Goal: Task Accomplishment & Management: Complete application form

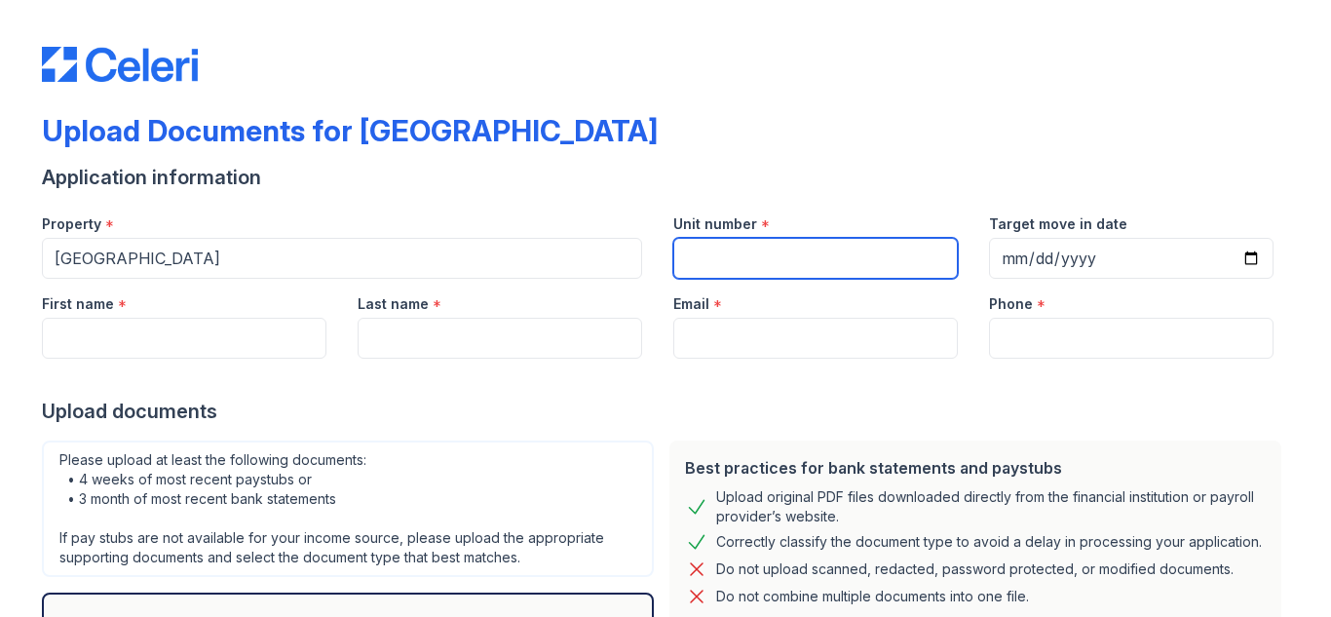
click at [789, 274] on input "Unit number" at bounding box center [815, 258] width 284 height 41
type input "101"
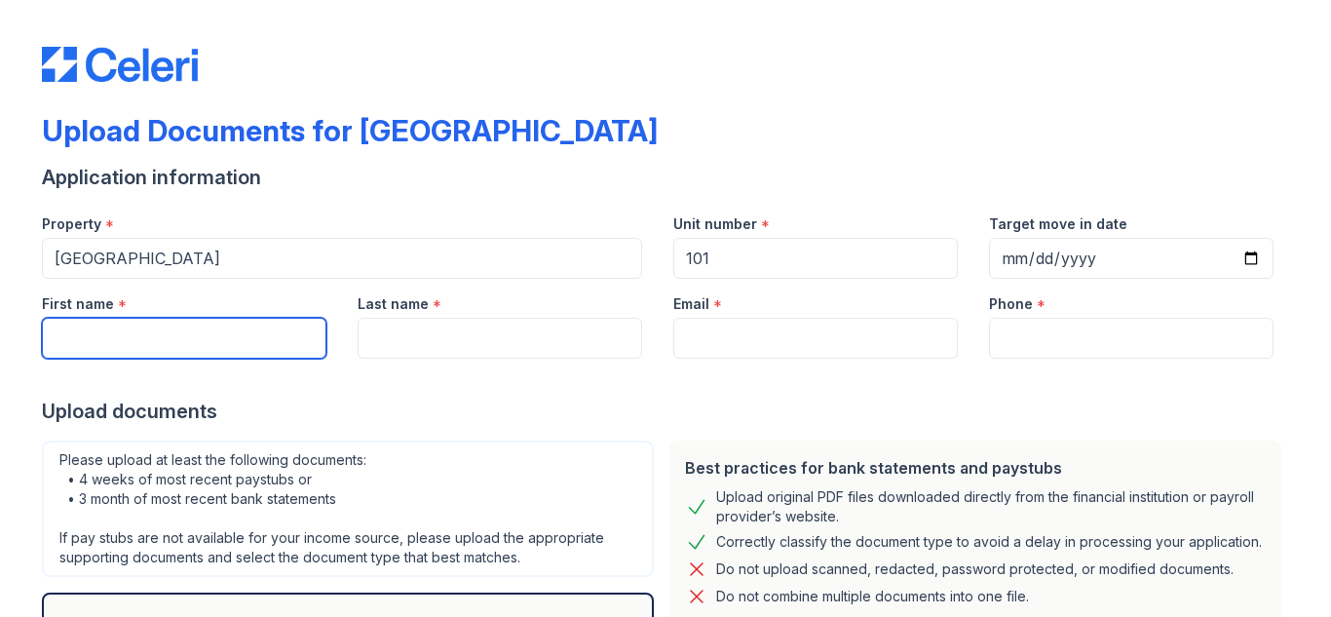
click at [160, 349] on input "First name" at bounding box center [184, 338] width 284 height 41
type input "Khaled"
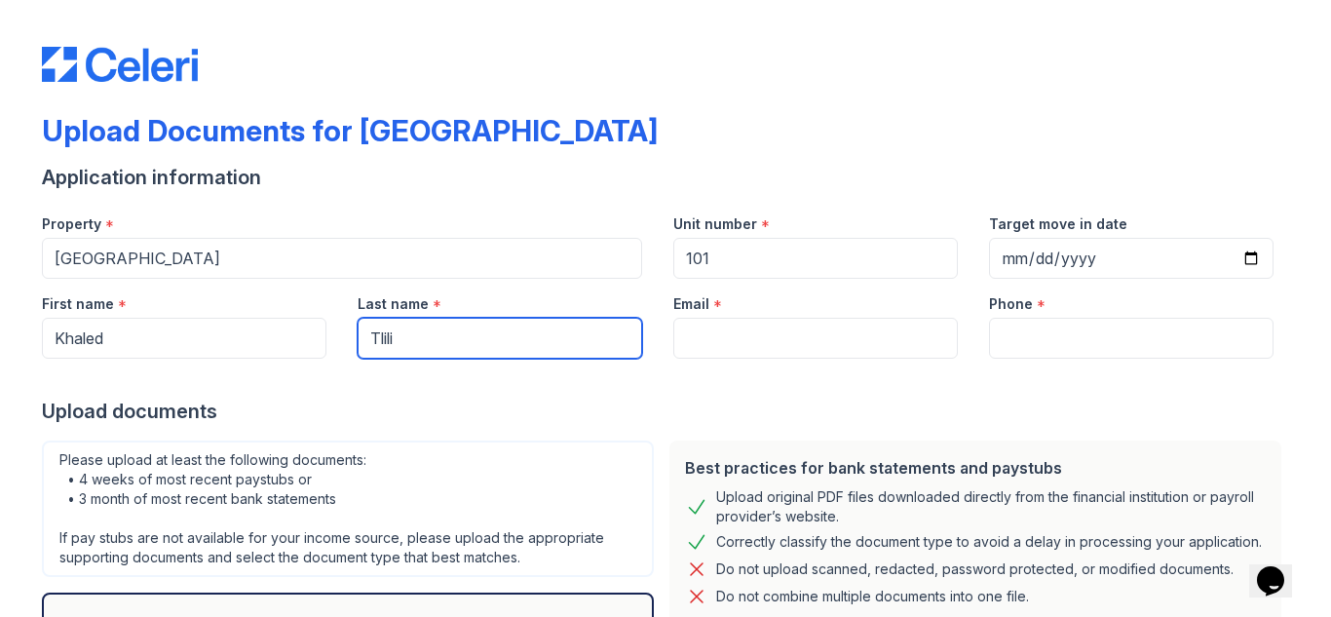
type input "Tlili"
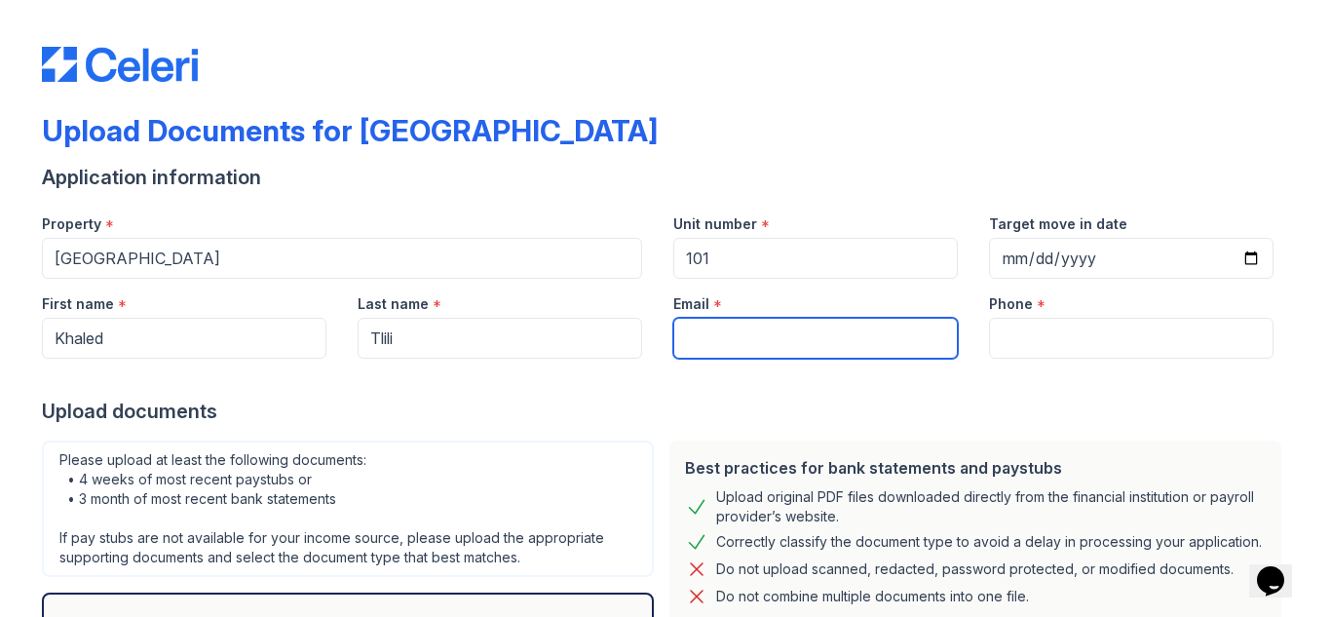
click at [710, 343] on input "Email" at bounding box center [815, 338] width 284 height 41
type input "Khaledtlili68@gmail.com"
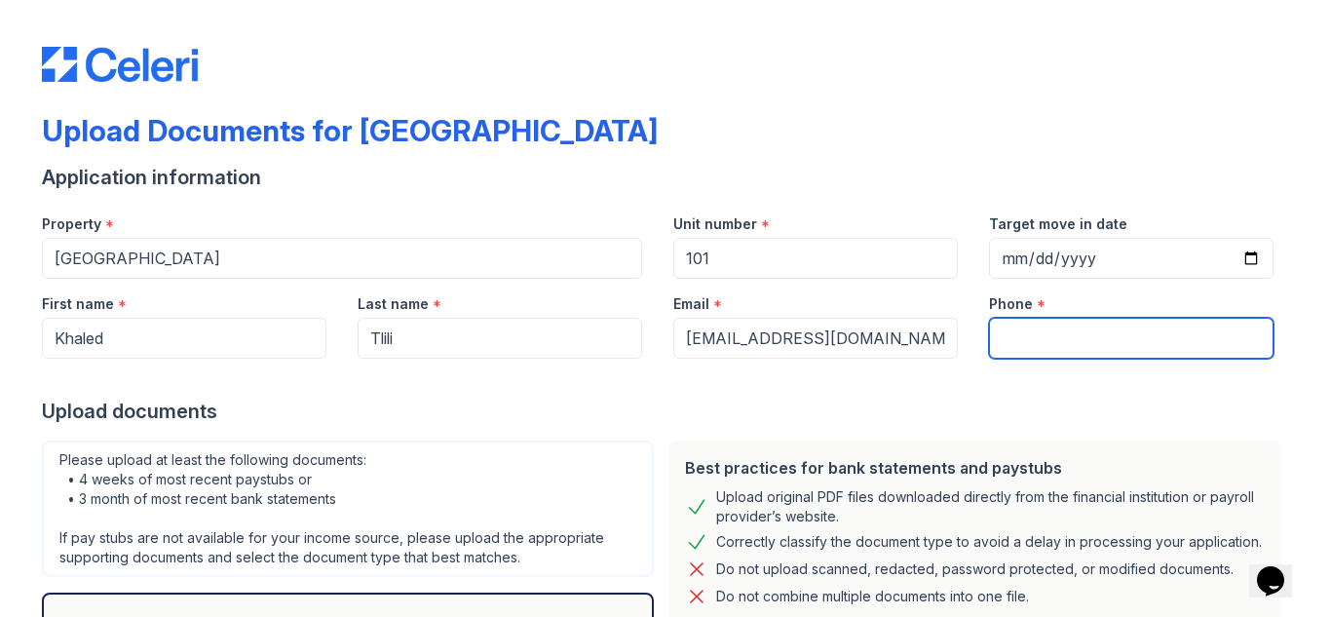
click at [1053, 352] on input "Phone" at bounding box center [1131, 338] width 284 height 41
type input "5714782240"
click at [1006, 402] on div "Upload documents" at bounding box center [665, 410] width 1247 height 27
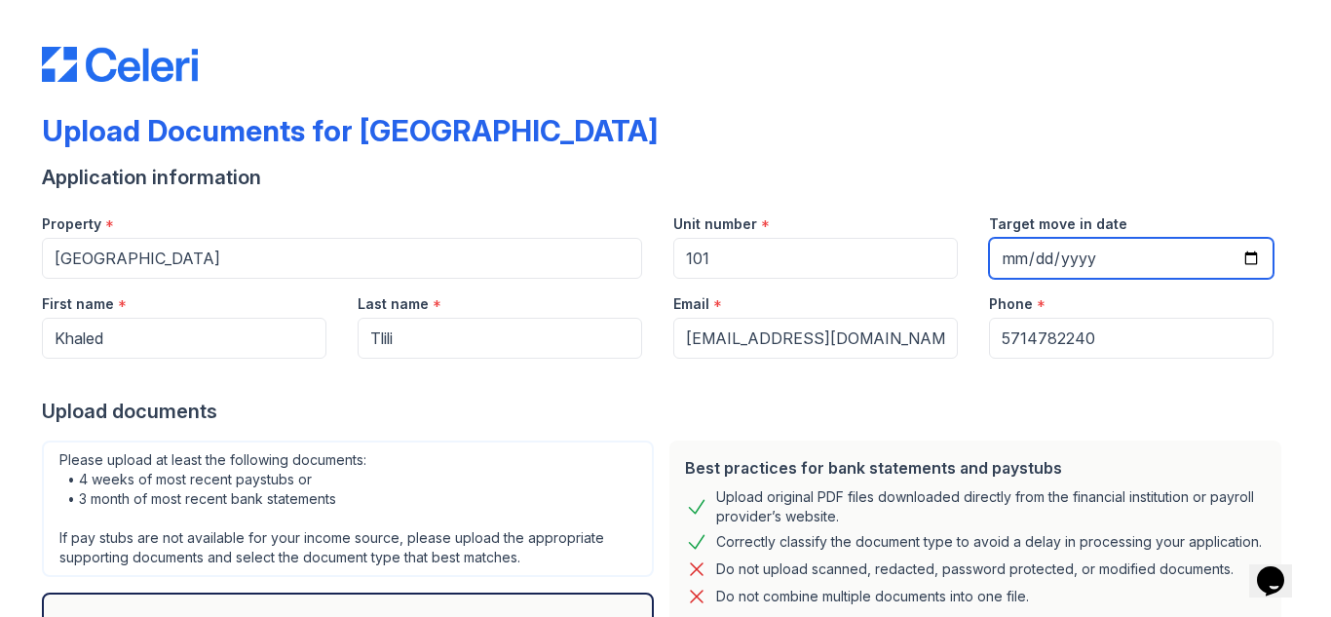
click at [1126, 265] on input "Target move in date" at bounding box center [1131, 258] width 284 height 41
type input "2025-09-02"
click at [1181, 150] on div "Upload Documents for [GEOGRAPHIC_DATA]" at bounding box center [665, 138] width 1247 height 51
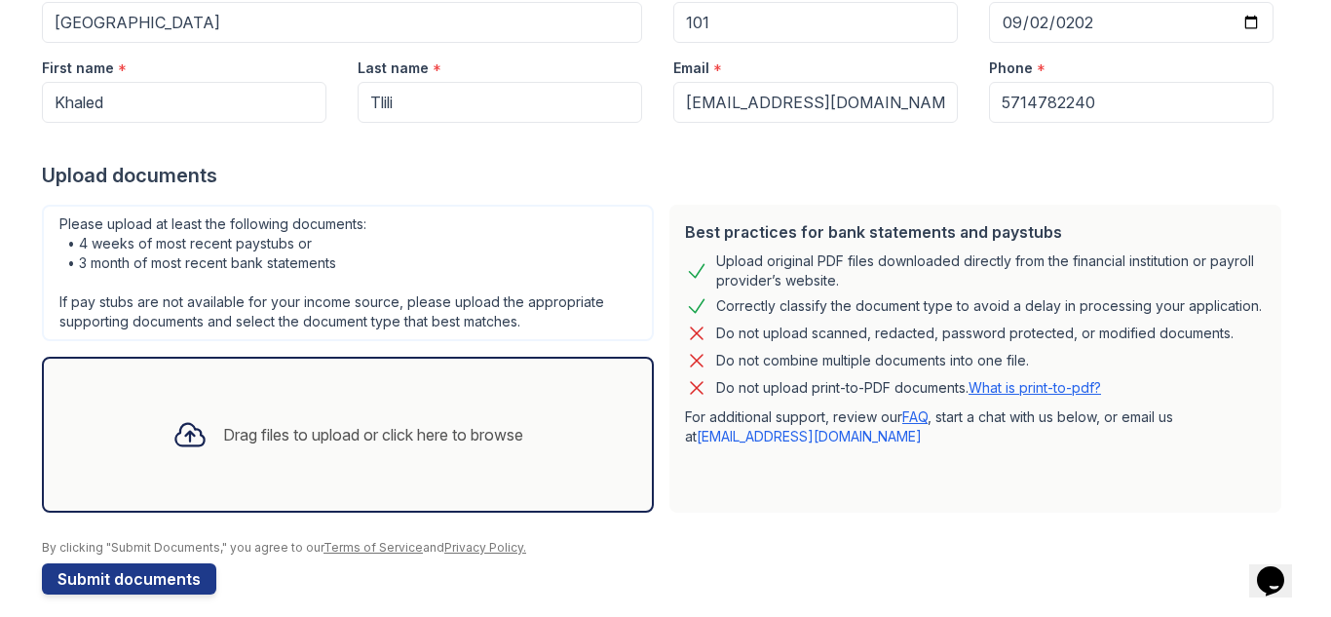
scroll to position [252, 0]
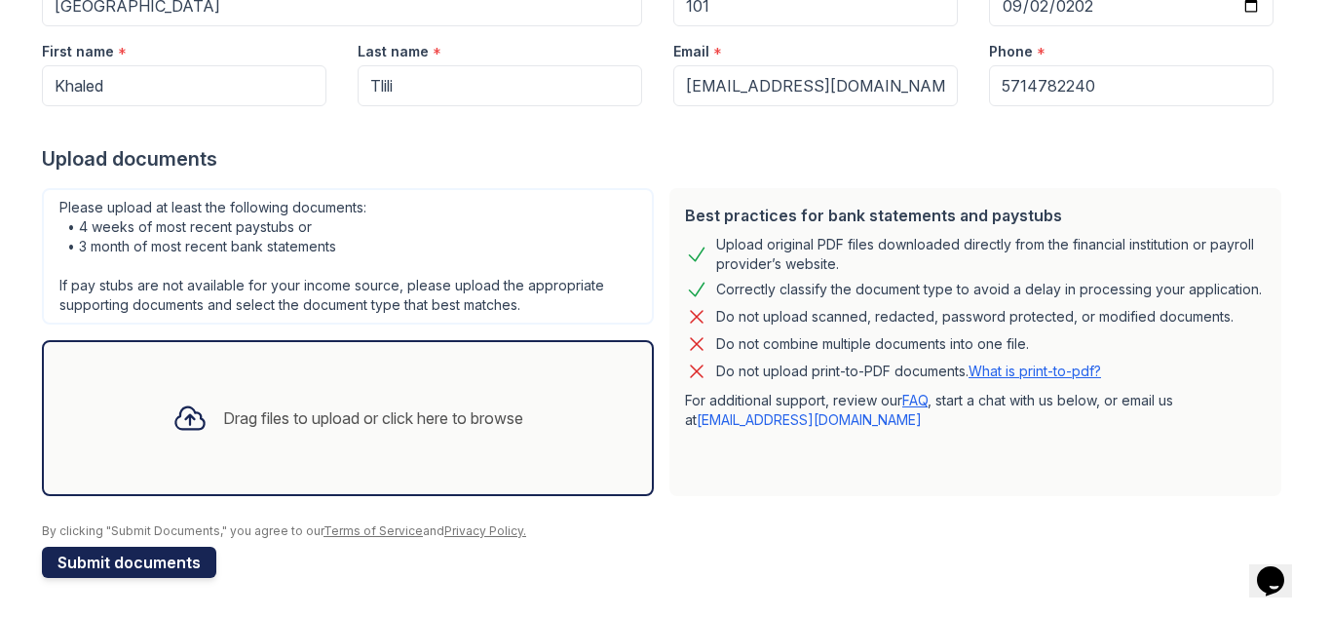
click at [166, 563] on button "Submit documents" at bounding box center [129, 561] width 174 height 31
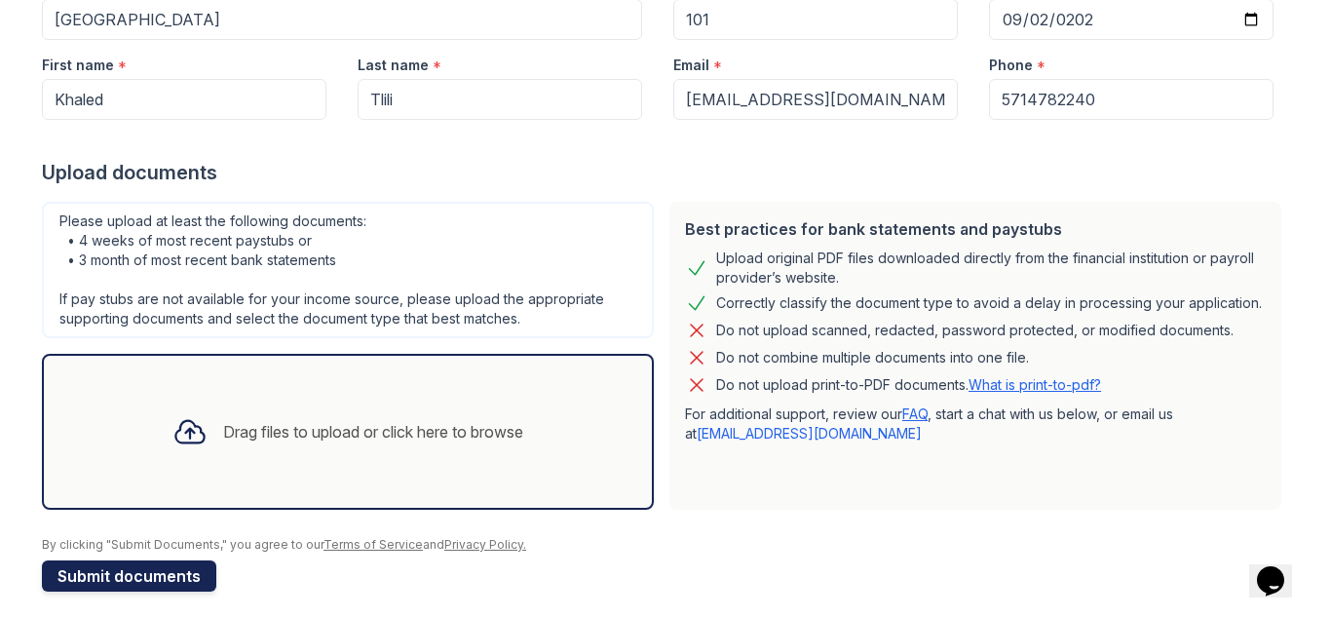
click at [154, 577] on button "Submit documents" at bounding box center [129, 575] width 174 height 31
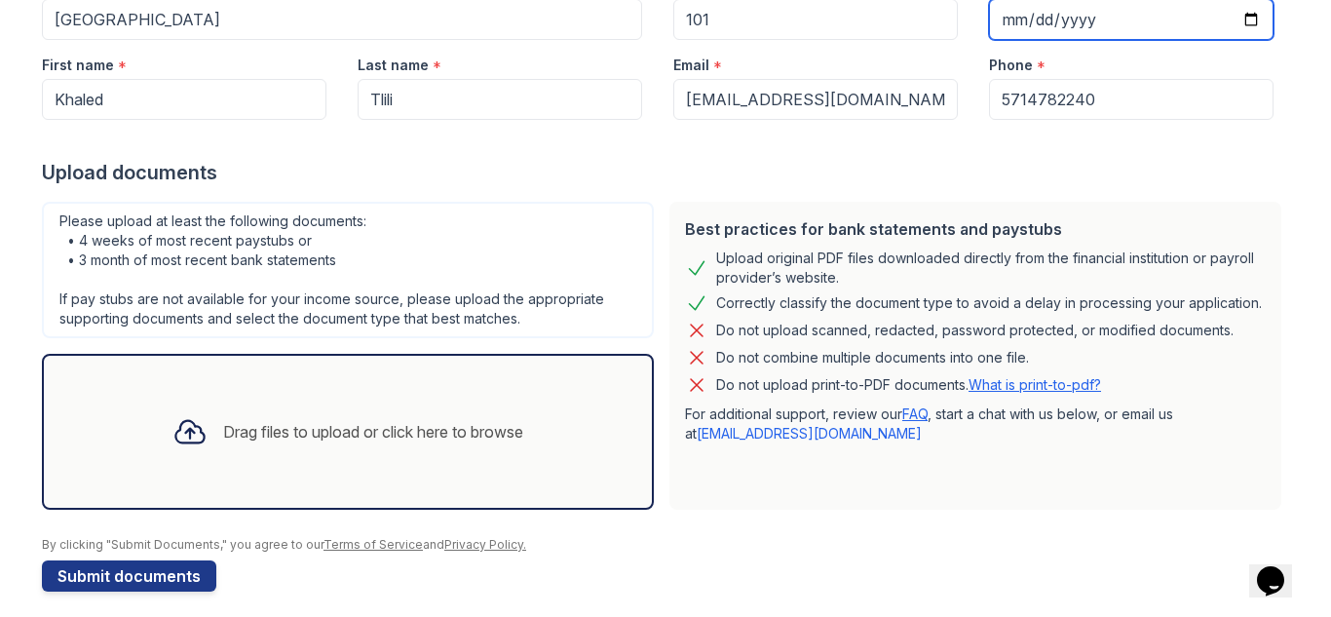
type input "2025-09-04"
click at [93, 583] on button "Submit documents" at bounding box center [129, 575] width 174 height 31
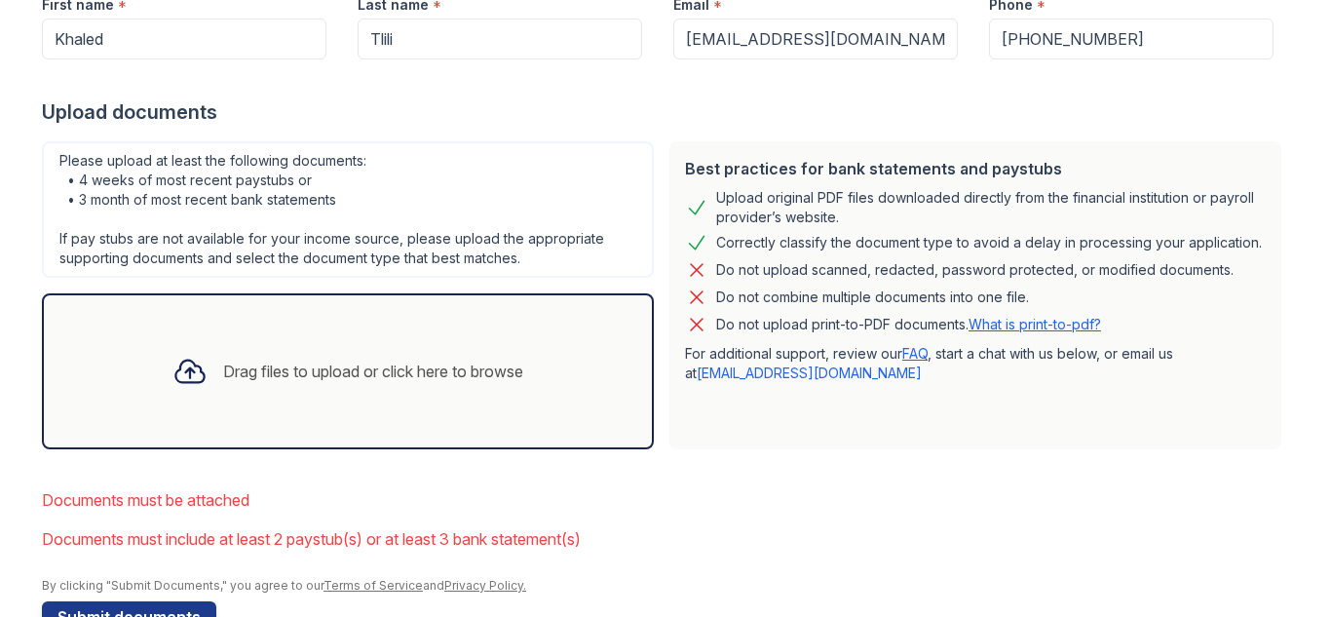
scroll to position [356, 0]
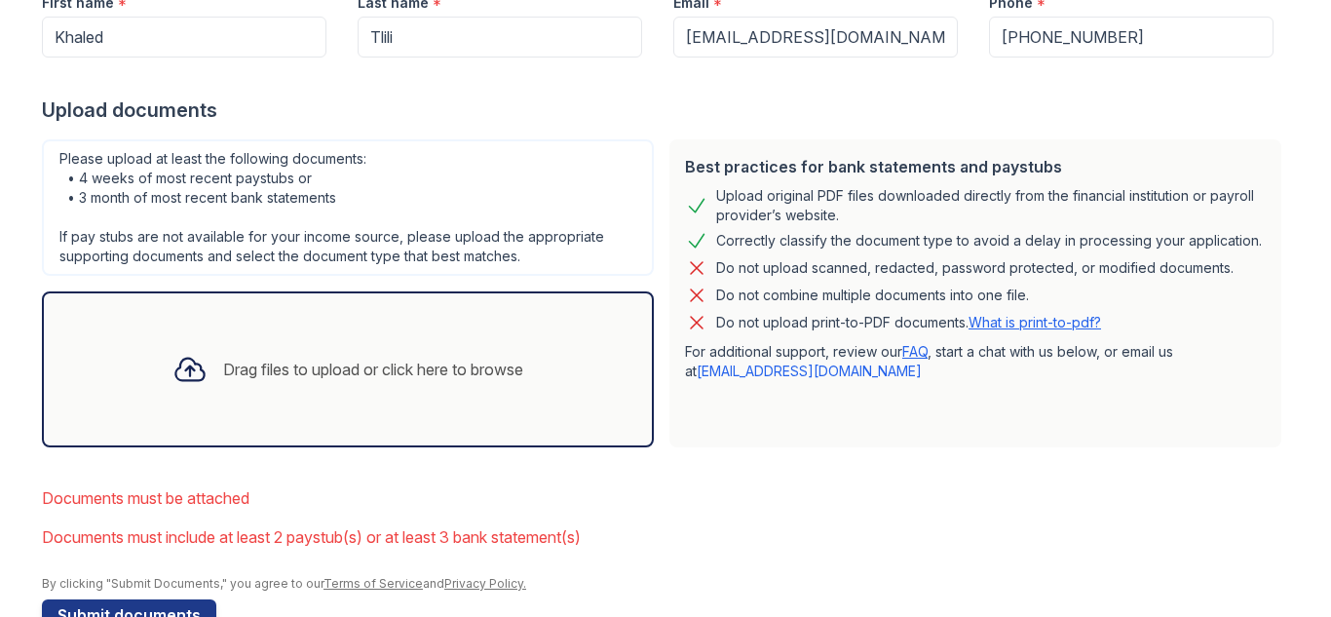
click at [351, 358] on div "Drag files to upload or click here to browse" at bounding box center [373, 369] width 300 height 23
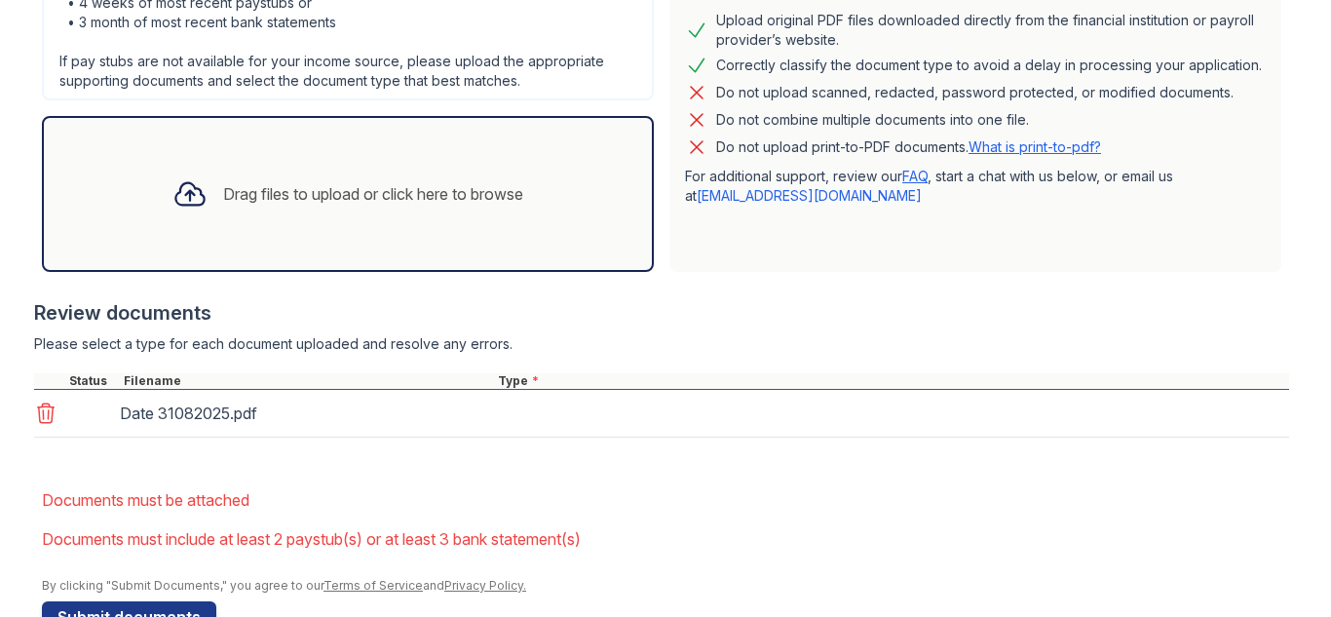
scroll to position [585, 0]
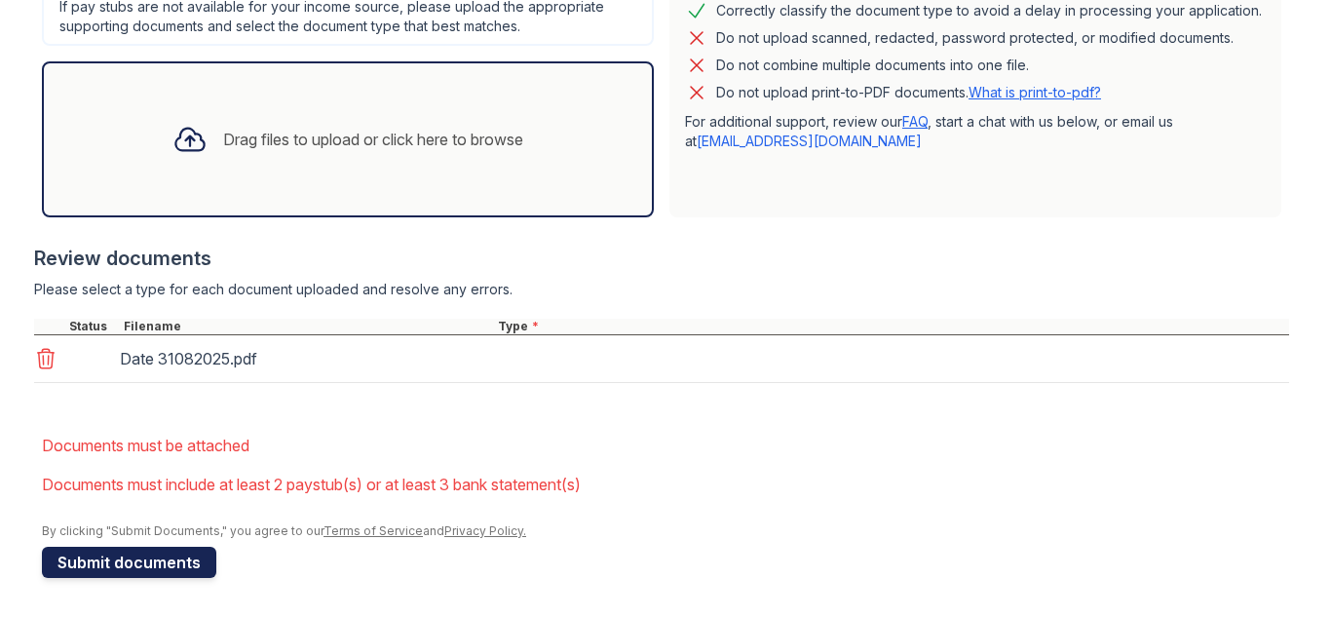
click at [203, 558] on button "Submit documents" at bounding box center [129, 561] width 174 height 31
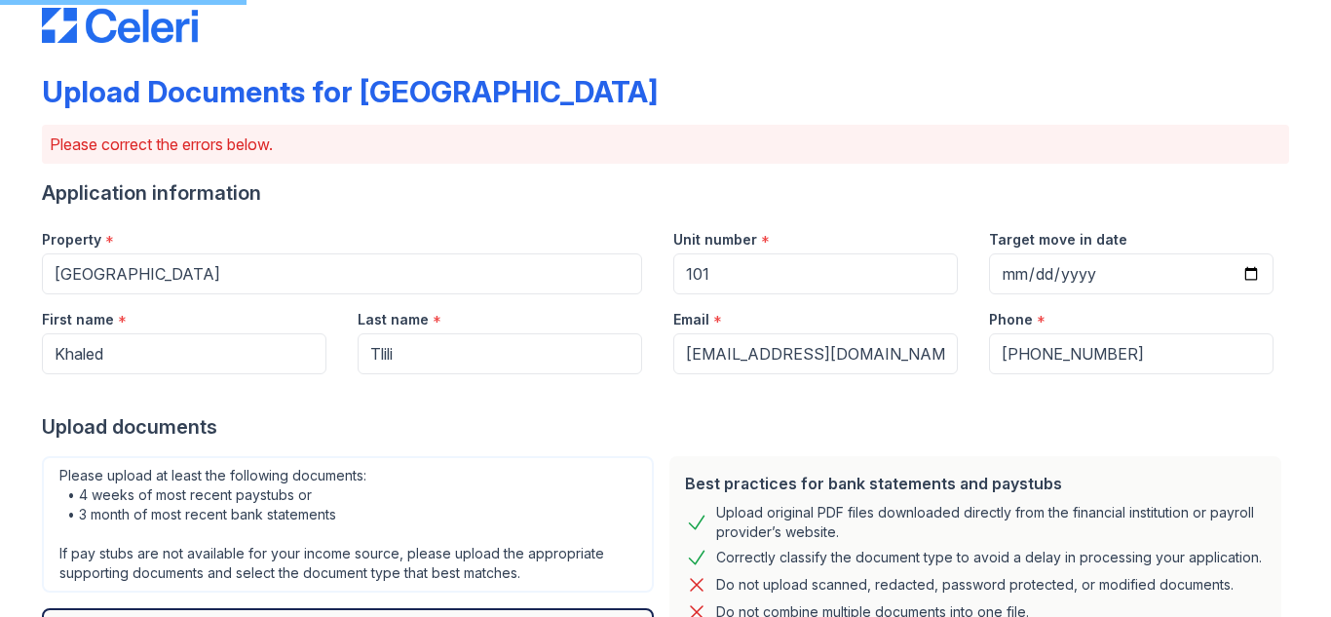
scroll to position [0, 0]
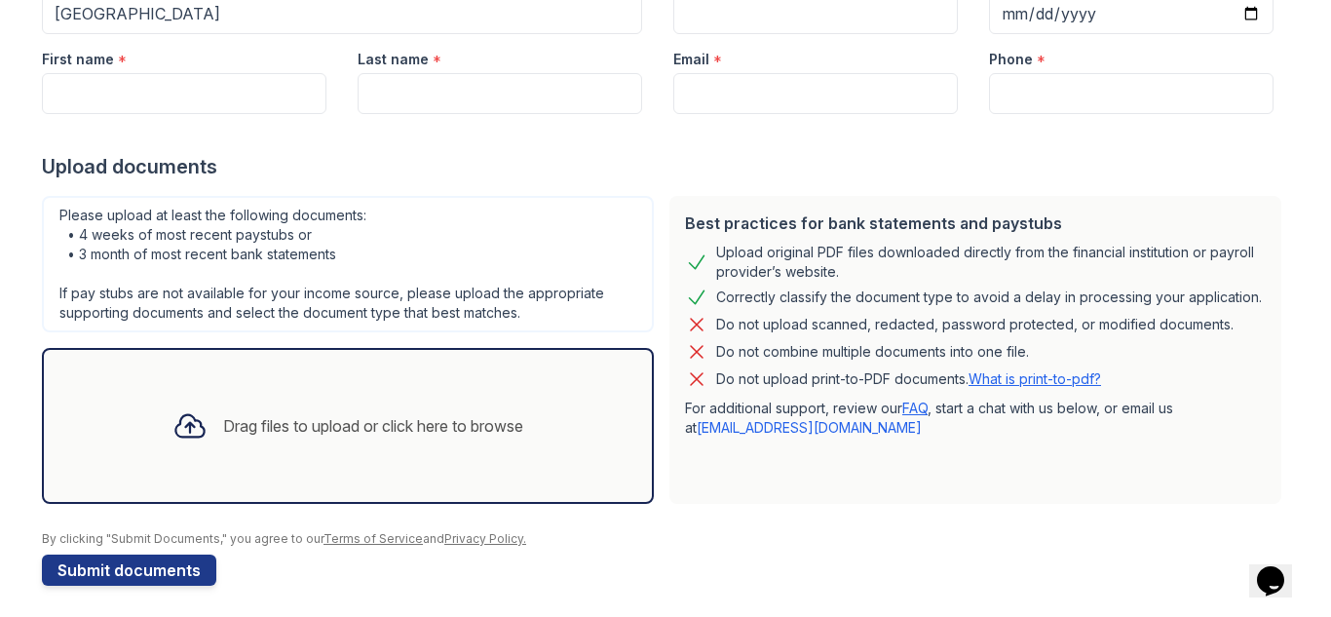
scroll to position [252, 0]
